Goal: Task Accomplishment & Management: Manage account settings

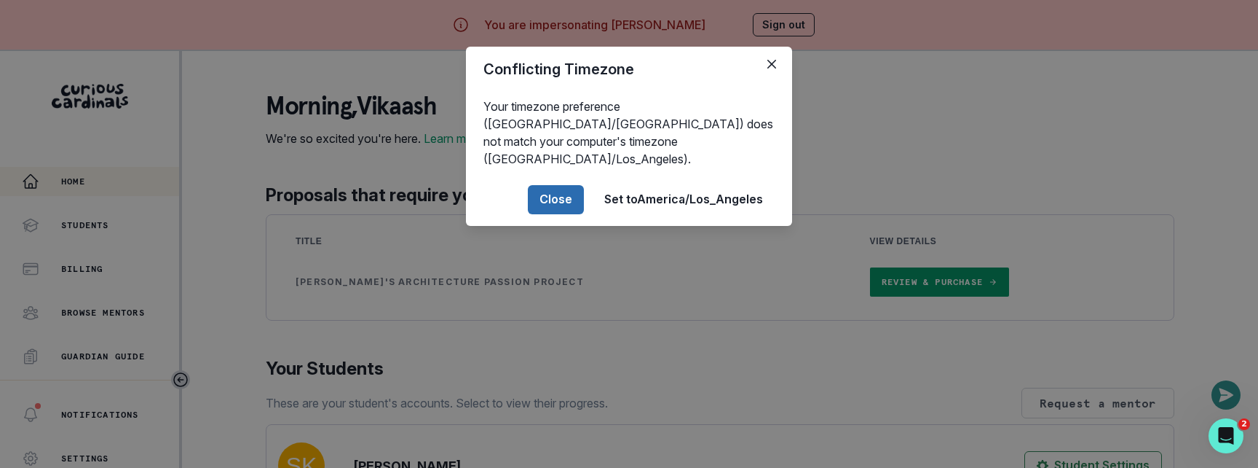
click at [545, 185] on button "Close" at bounding box center [556, 199] width 56 height 29
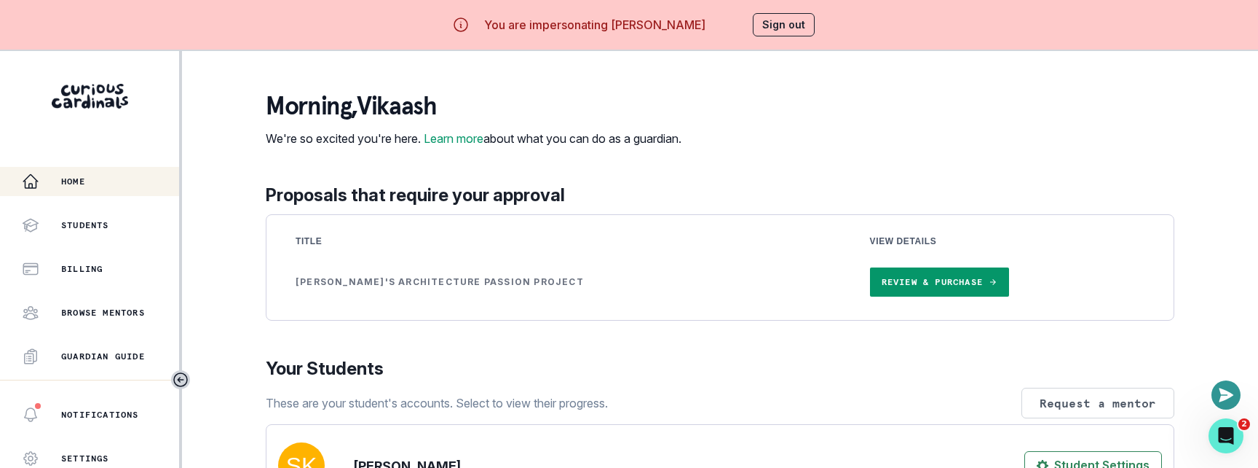
click at [52, 253] on div "Home Students Billing Browse Mentors Guardian Guide Refer a friend" at bounding box center [89, 273] width 179 height 213
click at [53, 269] on div "Billing" at bounding box center [100, 268] width 157 height 17
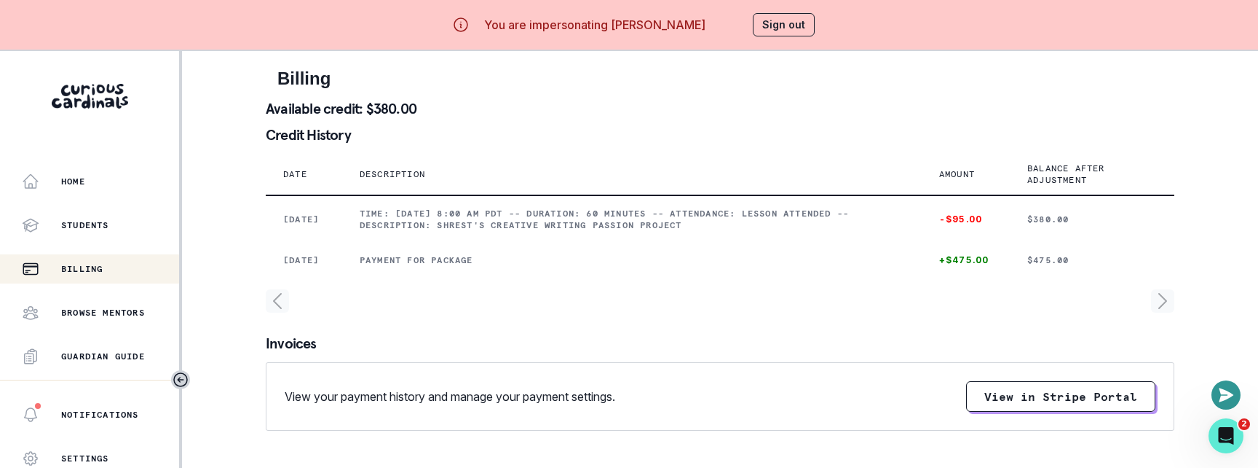
click at [0, 0] on vercel-live-feedback at bounding box center [0, 0] width 0 height 0
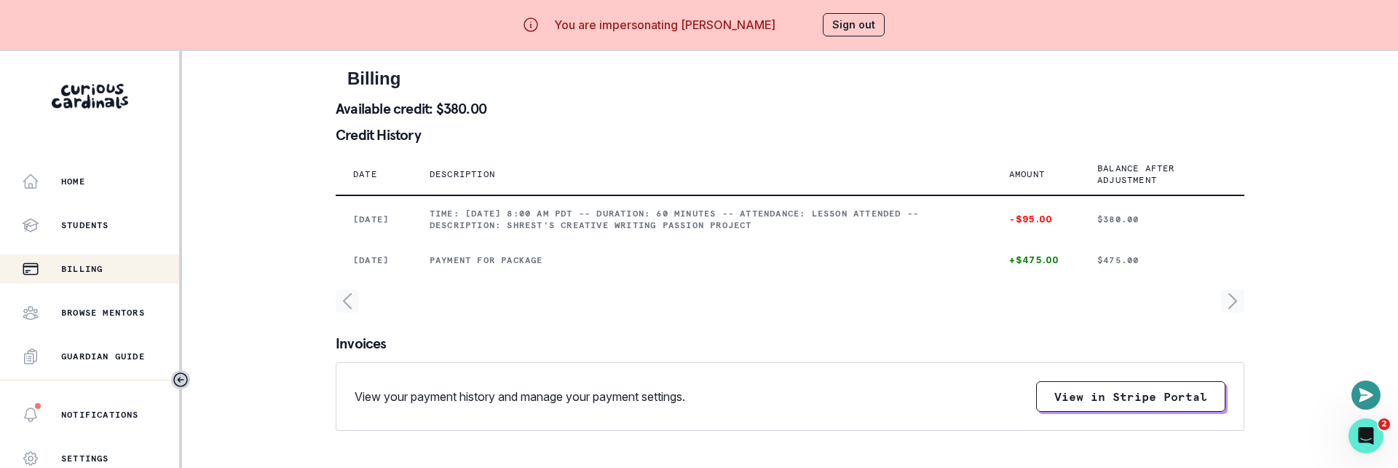
click at [847, 27] on button "Sign out" at bounding box center [854, 24] width 62 height 23
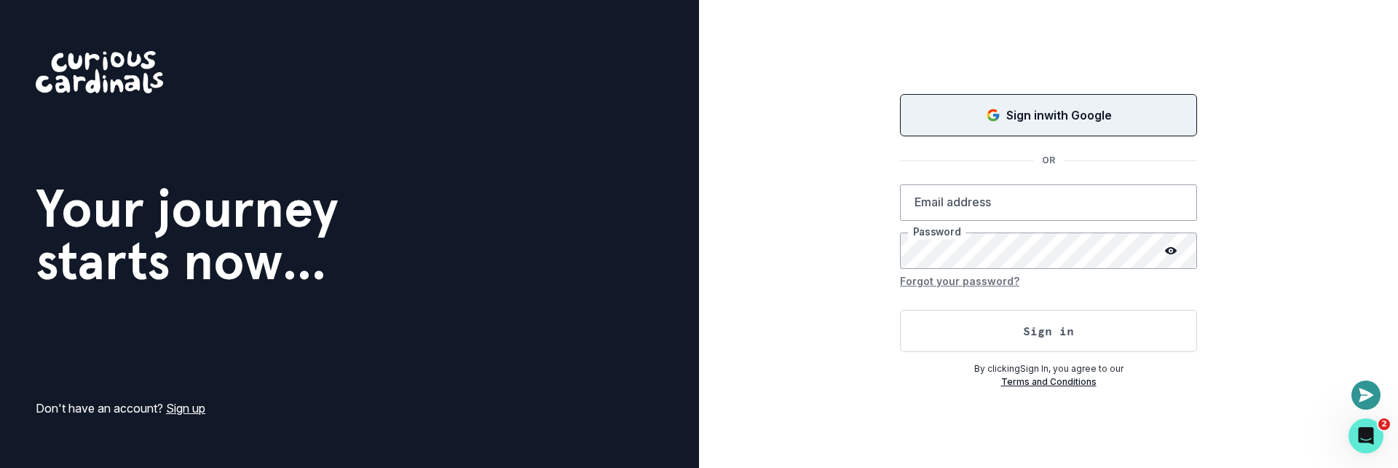
click at [947, 115] on div "Sign in with Google" at bounding box center [1048, 114] width 261 height 17
